Goal: Information Seeking & Learning: Learn about a topic

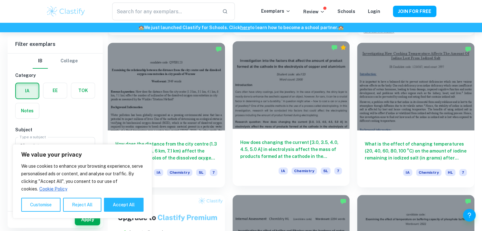
scroll to position [323, 0]
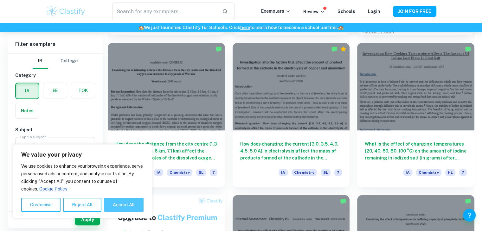
click at [130, 201] on button "Accept All" at bounding box center [124, 205] width 40 height 14
checkbox input "true"
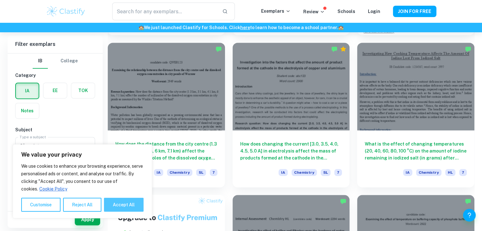
checkbox input "true"
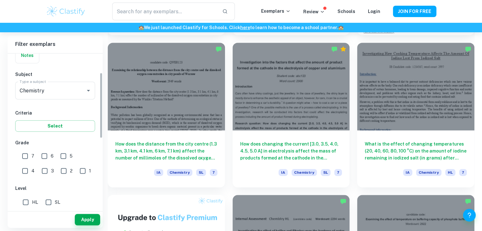
scroll to position [57, 0]
click at [22, 156] on input "7" at bounding box center [25, 155] width 13 height 13
checkbox input "true"
click at [45, 155] on input "6" at bounding box center [44, 155] width 13 height 13
checkbox input "true"
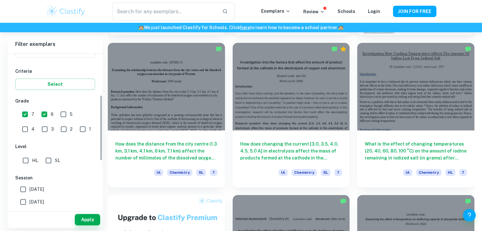
scroll to position [99, 0]
click at [48, 162] on input "SL" at bounding box center [48, 159] width 13 height 13
checkbox input "true"
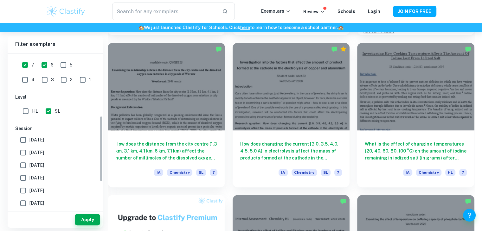
scroll to position [147, 0]
click at [87, 217] on button "Apply" at bounding box center [87, 219] width 25 height 11
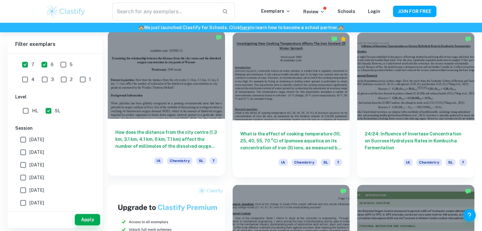
scroll to position [332, 0]
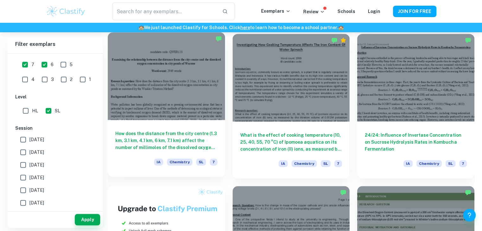
click at [174, 125] on div "How does the distance from the city centre (1.3 km, 3.1 km, 4.1 km, 6 km, 7.1 k…" at bounding box center [166, 148] width 117 height 57
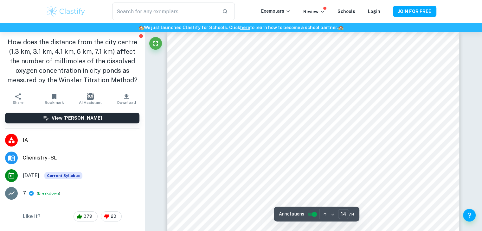
scroll to position [5548, 0]
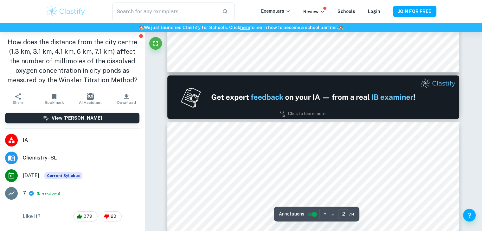
type input "1"
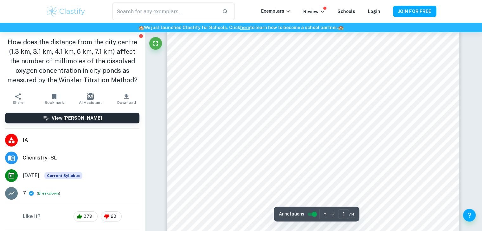
scroll to position [0, 0]
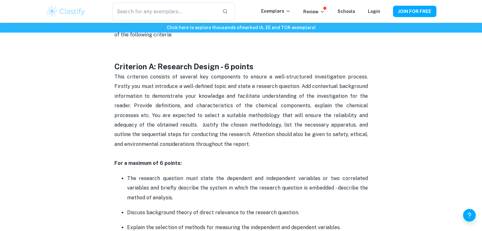
scroll to position [353, 0]
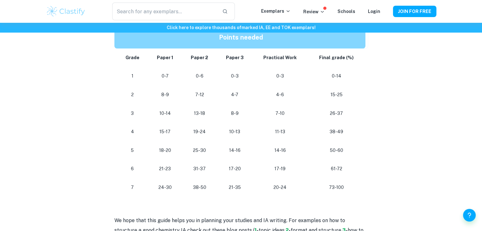
scroll to position [587, 0]
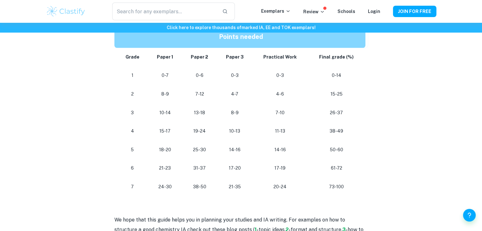
click at [236, 190] on p "21-35" at bounding box center [234, 187] width 25 height 9
click at [280, 187] on p "20-24" at bounding box center [279, 187] width 45 height 9
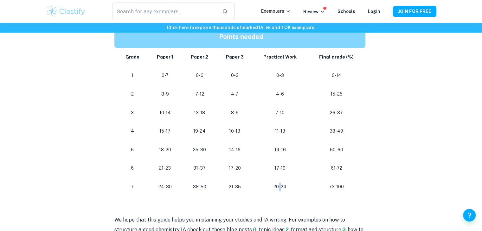
click at [280, 187] on p "20-24" at bounding box center [279, 187] width 45 height 9
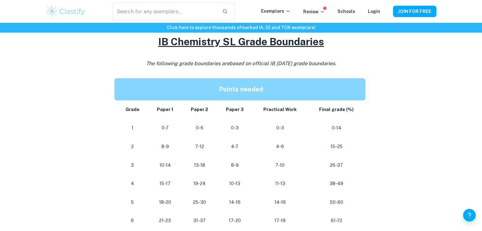
scroll to position [535, 0]
